Goal: Task Accomplishment & Management: Manage account settings

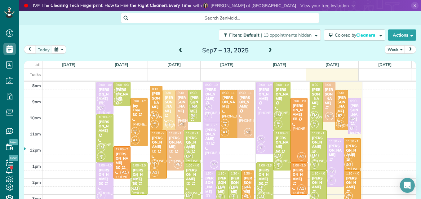
scroll to position [3, 3]
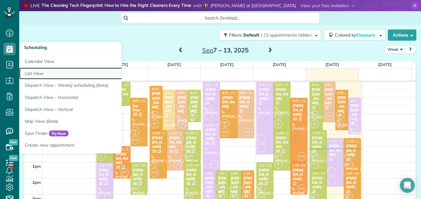
click at [34, 71] on link "List View" at bounding box center [96, 74] width 155 height 12
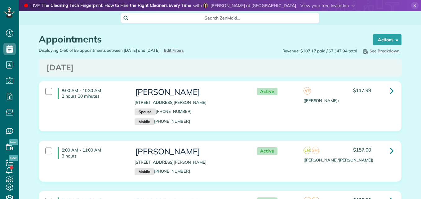
click at [184, 49] on span "Edit Filters" at bounding box center [174, 50] width 20 height 5
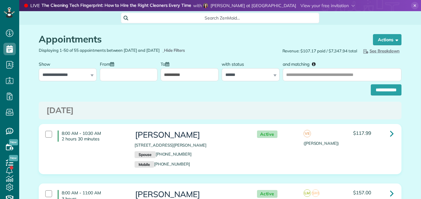
scroll to position [3, 3]
click at [118, 71] on input "From" at bounding box center [129, 74] width 58 height 13
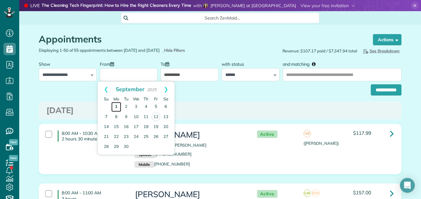
click at [119, 107] on link "1" at bounding box center [116, 107] width 10 height 10
type input "**********"
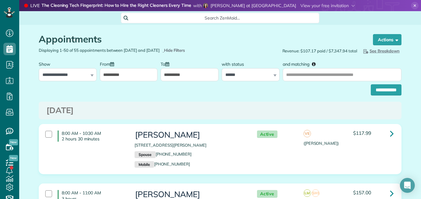
click at [176, 73] on input "**********" at bounding box center [190, 74] width 58 height 13
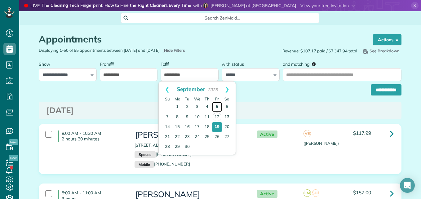
click at [217, 107] on link "5" at bounding box center [217, 107] width 10 height 10
type input "**********"
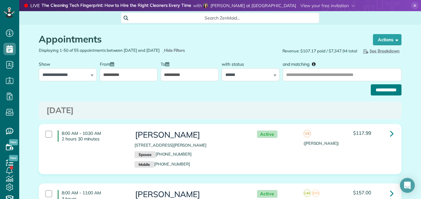
click at [390, 87] on input "**********" at bounding box center [386, 89] width 31 height 11
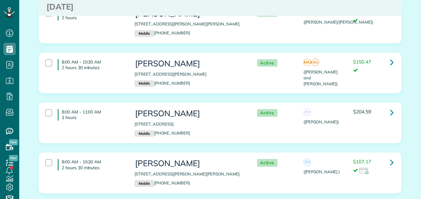
scroll to position [218, 0]
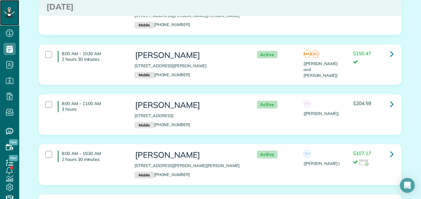
click at [10, 17] on icon at bounding box center [9, 12] width 11 height 11
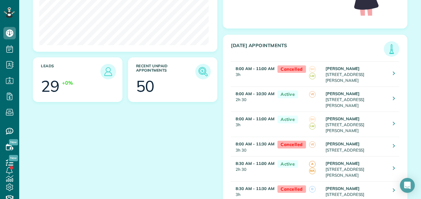
scroll to position [143, 0]
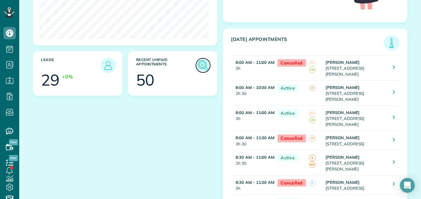
click at [196, 67] on img at bounding box center [203, 65] width 14 height 14
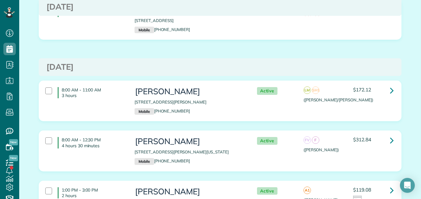
scroll to position [3366, 0]
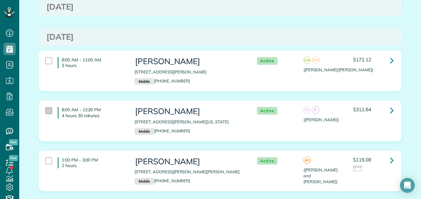
click at [46, 107] on div at bounding box center [48, 110] width 7 height 7
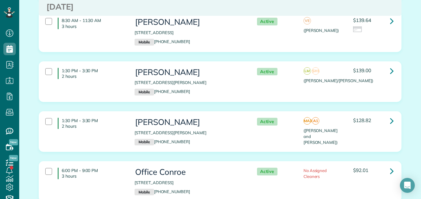
scroll to position [3156, 0]
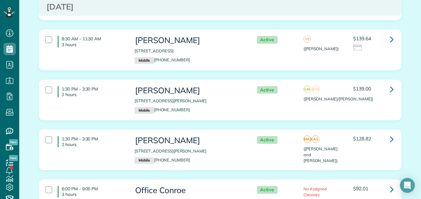
click at [324, 140] on div "1:30 PM - 3:30 PM 2 hours Alaina Murphy 218 Overland Trace Drive Montgomery TX …" at bounding box center [220, 150] width 358 height 34
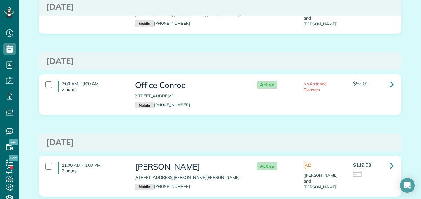
scroll to position [0, 0]
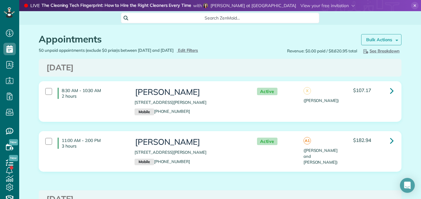
click at [380, 38] on strong "Bulk Actions" at bounding box center [379, 40] width 26 height 6
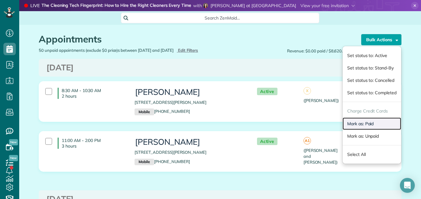
click at [345, 124] on link "Mark as: Paid" at bounding box center [372, 124] width 59 height 12
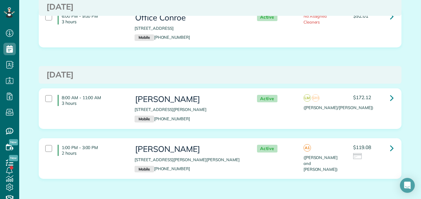
scroll to position [3284, 0]
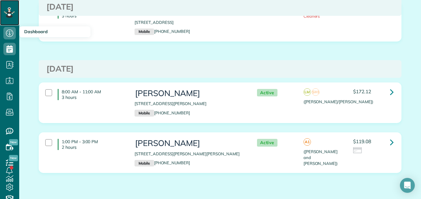
click at [7, 19] on div at bounding box center [9, 12] width 19 height 25
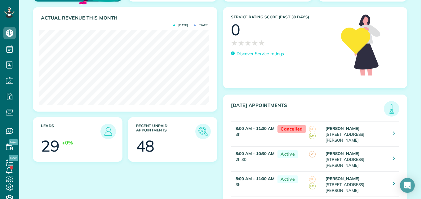
scroll to position [111, 0]
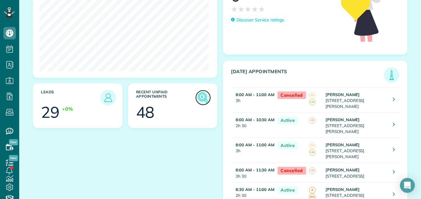
click at [197, 102] on img at bounding box center [203, 98] width 14 height 14
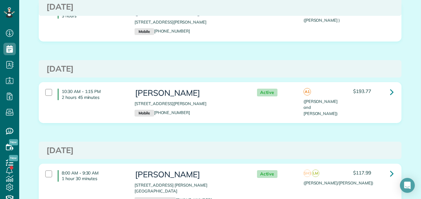
scroll to position [2729, 0]
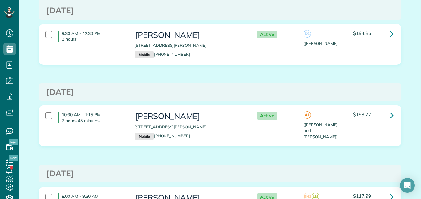
click at [358, 120] on div "10:30 AM - 1:15 PM 2 hours 45 minutes [PERSON_NAME] [STREET_ADDRESS][PERSON_NAM…" at bounding box center [220, 126] width 358 height 34
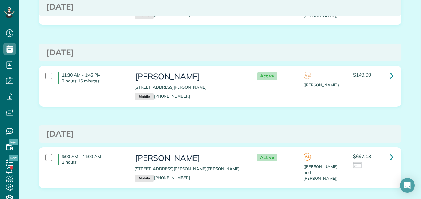
scroll to position [0, 0]
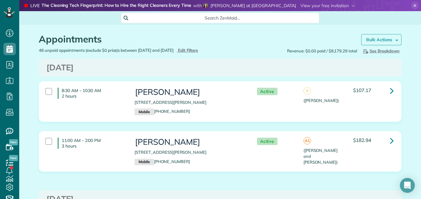
click at [370, 42] on strong "Bulk Actions" at bounding box center [379, 40] width 26 height 6
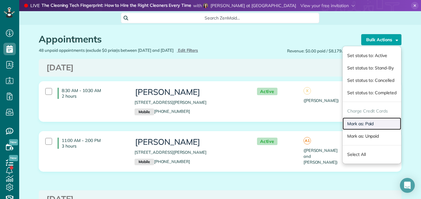
click at [350, 127] on link "Mark as: Paid" at bounding box center [372, 124] width 59 height 12
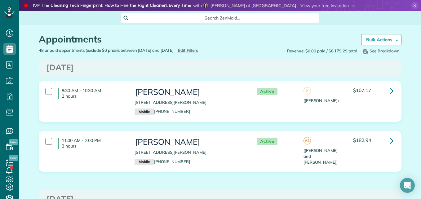
click at [354, 124] on div "8:30 AM - 10:30 AM 2 hours Candyce Carter 234 Biltmore Loop Montgomery TX 77316…" at bounding box center [220, 106] width 372 height 50
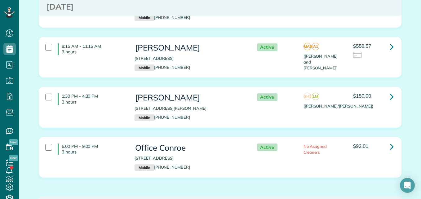
scroll to position [3203, 0]
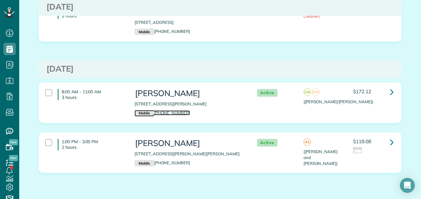
click at [137, 110] on small "Mobile" at bounding box center [144, 113] width 19 height 7
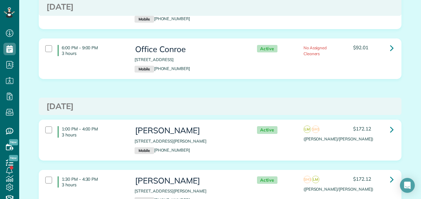
scroll to position [0, 0]
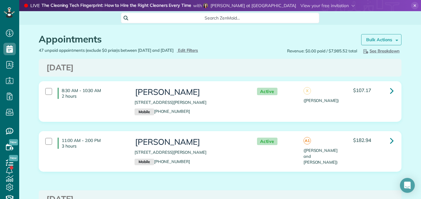
click at [382, 42] on link "Bulk Actions" at bounding box center [381, 39] width 40 height 11
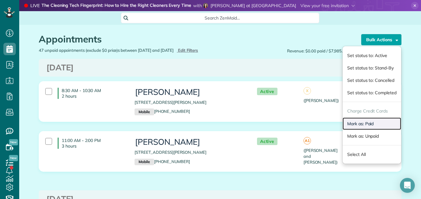
click at [355, 125] on link "Mark as: Paid" at bounding box center [372, 124] width 59 height 12
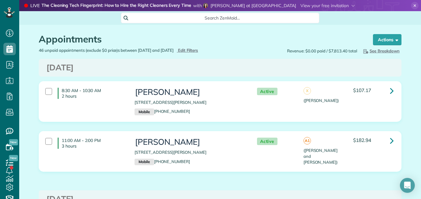
scroll to position [3, 3]
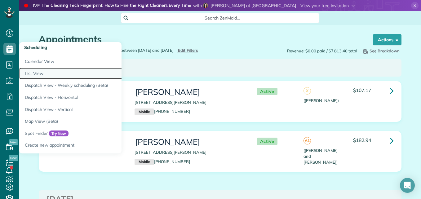
click at [44, 74] on link "List View" at bounding box center [96, 74] width 155 height 12
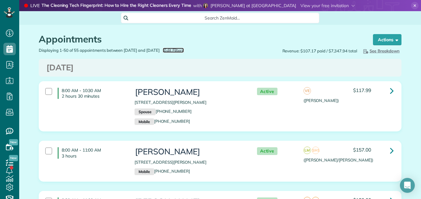
click at [184, 50] on span "Edit Filters" at bounding box center [174, 50] width 20 height 5
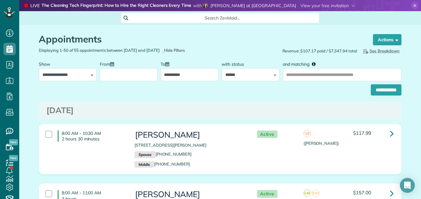
click at [132, 69] on div at bounding box center [129, 69] width 58 height 23
click at [132, 70] on input "From" at bounding box center [129, 74] width 58 height 13
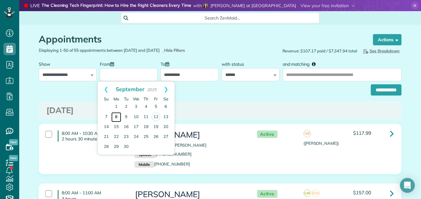
click at [118, 116] on link "8" at bounding box center [116, 117] width 10 height 10
type input "**********"
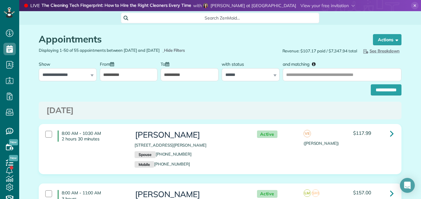
click at [203, 71] on input "**********" at bounding box center [190, 74] width 58 height 13
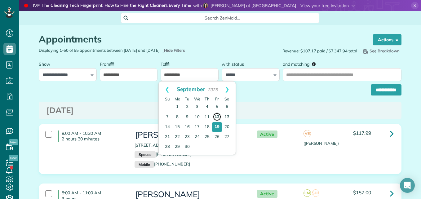
click at [214, 115] on link "12" at bounding box center [217, 117] width 9 height 9
type input "**********"
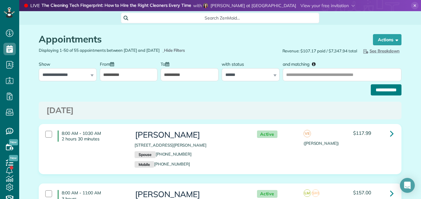
click at [381, 95] on input "**********" at bounding box center [386, 89] width 31 height 11
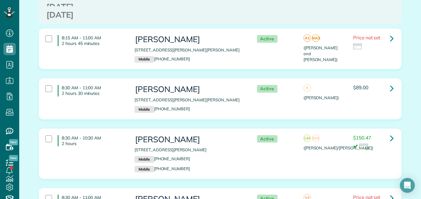
scroll to position [425, 0]
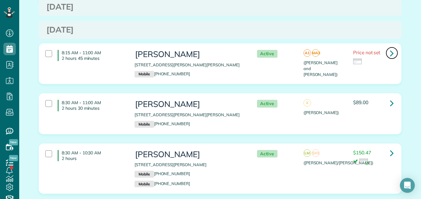
click at [391, 48] on icon at bounding box center [392, 53] width 4 height 11
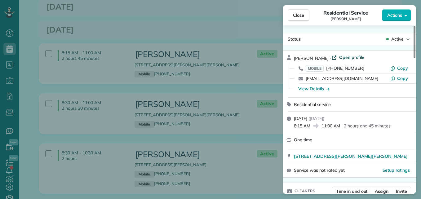
click at [346, 58] on span "Open profile" at bounding box center [351, 57] width 25 height 6
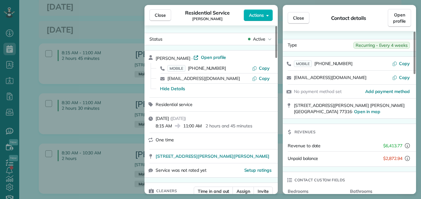
drag, startPoint x: 415, startPoint y: 44, endPoint x: 416, endPoint y: 28, distance: 15.6
click at [416, 32] on div at bounding box center [415, 53] width 2 height 42
click at [396, 8] on div "Close Contact details Open profile" at bounding box center [349, 18] width 133 height 26
click at [395, 16] on span "Open profile" at bounding box center [399, 18] width 13 height 12
click at [161, 12] on button "Close" at bounding box center [160, 15] width 22 height 12
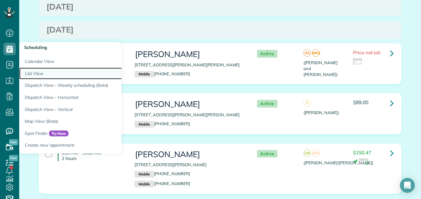
click at [35, 74] on link "List View" at bounding box center [96, 74] width 155 height 12
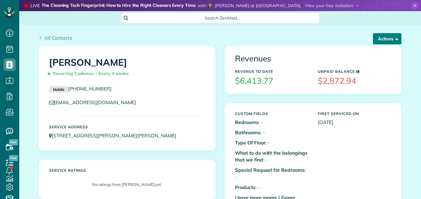
scroll to position [3, 3]
click at [373, 41] on button "Actions" at bounding box center [387, 38] width 29 height 11
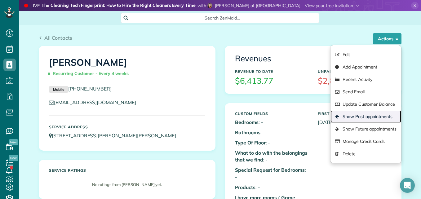
click at [351, 117] on link "Show Past appointments" at bounding box center [366, 116] width 71 height 12
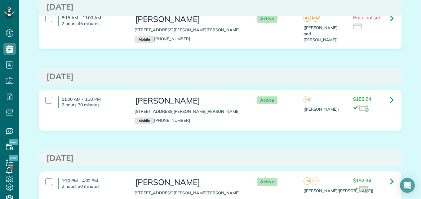
scroll to position [161, 0]
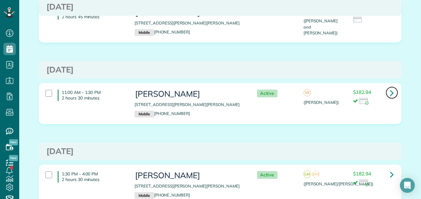
click at [390, 93] on icon at bounding box center [392, 92] width 4 height 11
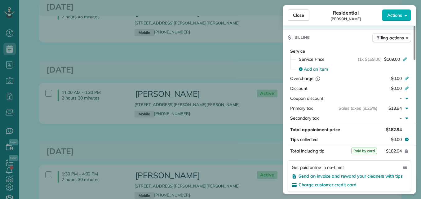
scroll to position [245, 0]
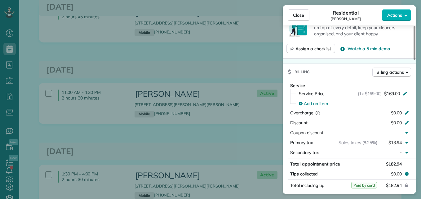
drag, startPoint x: 415, startPoint y: 38, endPoint x: 419, endPoint y: 87, distance: 49.2
click at [416, 60] on div at bounding box center [415, 43] width 2 height 34
click at [294, 20] on button "Close" at bounding box center [299, 15] width 22 height 12
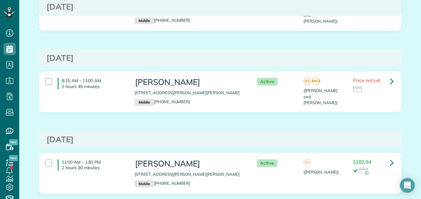
scroll to position [77, 0]
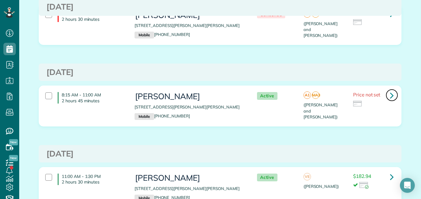
click at [390, 95] on icon at bounding box center [392, 95] width 4 height 11
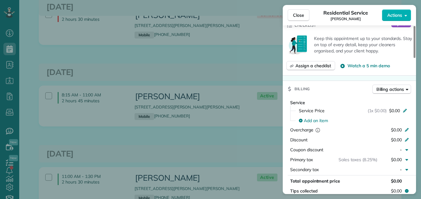
scroll to position [242, 0]
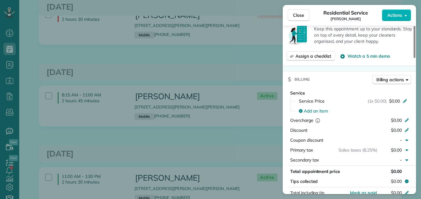
drag, startPoint x: 414, startPoint y: 47, endPoint x: 419, endPoint y: 92, distance: 45.9
click at [416, 58] on div at bounding box center [415, 42] width 2 height 32
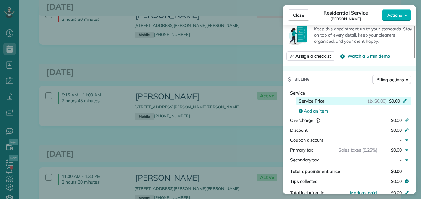
click at [407, 101] on icon at bounding box center [405, 100] width 5 height 5
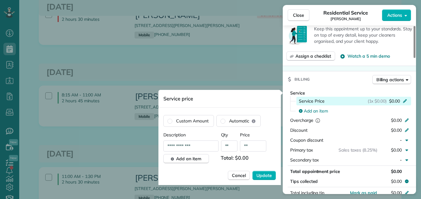
click at [407, 101] on icon at bounding box center [405, 100] width 5 height 5
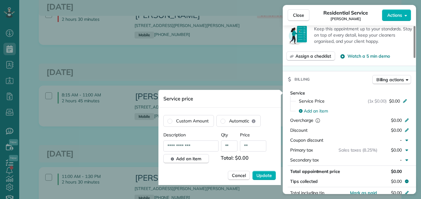
drag, startPoint x: 251, startPoint y: 157, endPoint x: 233, endPoint y: 155, distance: 18.1
click at [233, 155] on span "Total: $0.00" at bounding box center [239, 158] width 36 height 9
drag, startPoint x: 233, startPoint y: 155, endPoint x: 253, endPoint y: 158, distance: 19.7
click at [253, 158] on span "Total: $0.00" at bounding box center [239, 158] width 36 height 9
click at [247, 156] on span "Total: $0.00" at bounding box center [239, 158] width 36 height 9
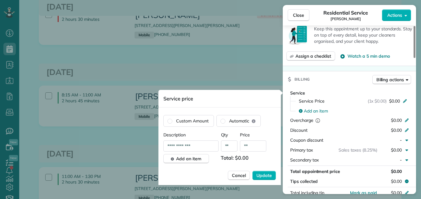
click at [251, 147] on input "**" at bounding box center [253, 145] width 26 height 11
type input "****"
click at [265, 177] on span "Update" at bounding box center [264, 175] width 16 height 6
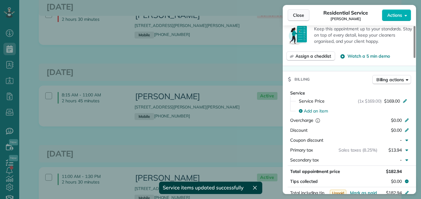
click at [298, 16] on span "Close" at bounding box center [298, 15] width 11 height 6
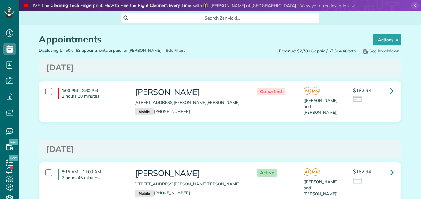
scroll to position [3, 3]
click at [113, 97] on p "2 hours 30 minutes" at bounding box center [94, 96] width 64 height 6
click at [370, 38] on strong "Bulk Actions" at bounding box center [379, 40] width 26 height 6
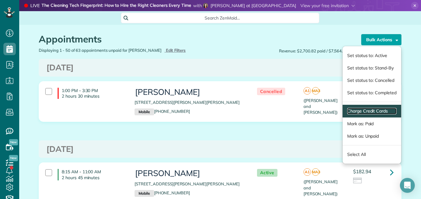
click at [355, 113] on link "Charge Credit Cards" at bounding box center [371, 111] width 49 height 7
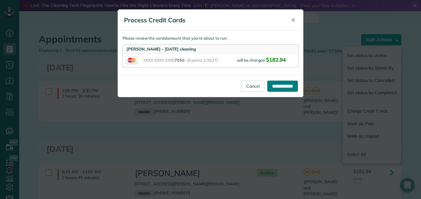
click at [291, 87] on input "**********" at bounding box center [282, 86] width 31 height 11
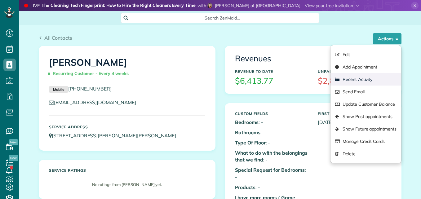
scroll to position [3, 3]
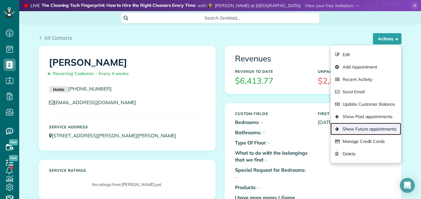
click at [363, 127] on link "Show Future appointments" at bounding box center [366, 129] width 71 height 12
